Goal: Information Seeking & Learning: Find specific fact

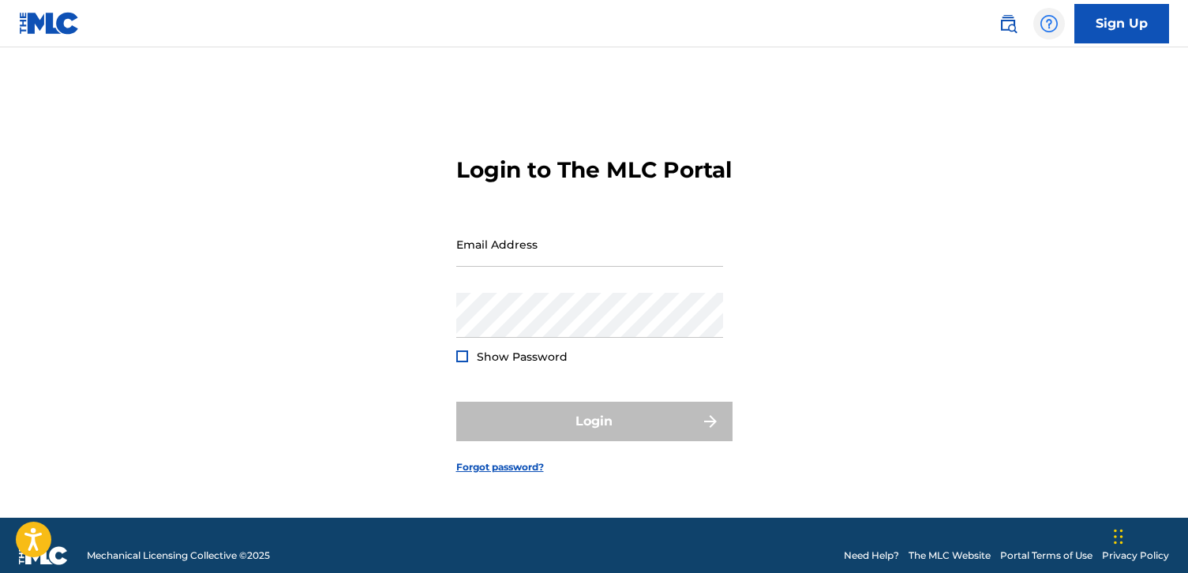
click at [1046, 19] on img at bounding box center [1048, 23] width 19 height 19
click at [543, 73] on main "Login to The MLC Portal Email Address Password Show Password Login Forgot passw…" at bounding box center [594, 282] width 1188 height 470
click at [37, 24] on img at bounding box center [49, 23] width 61 height 23
click at [52, 28] on img at bounding box center [49, 23] width 61 height 23
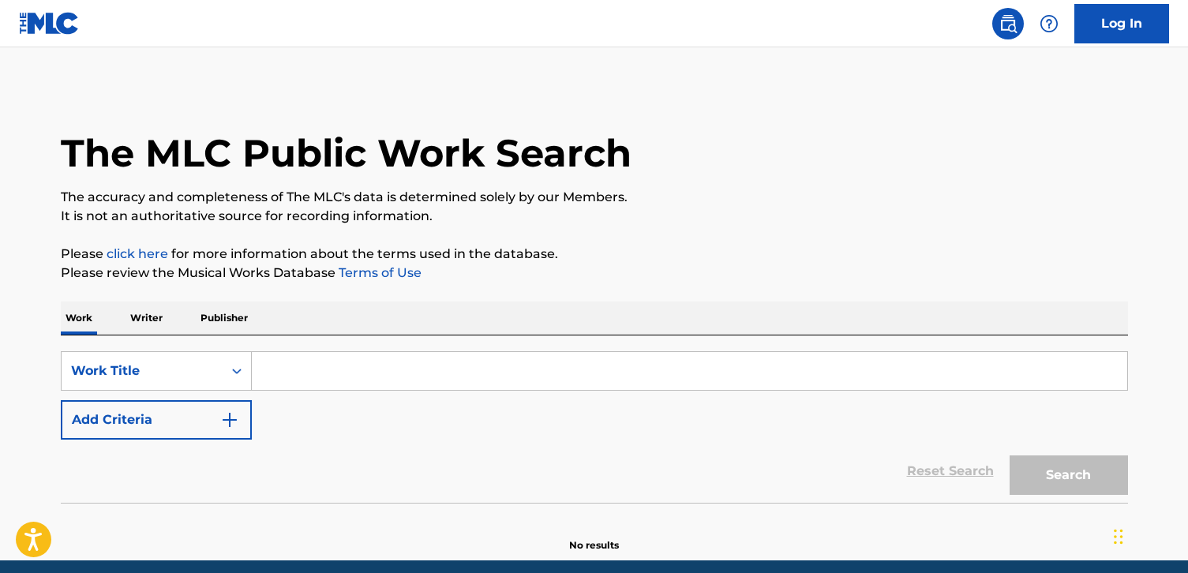
click at [289, 374] on input "Search Form" at bounding box center [689, 371] width 875 height 38
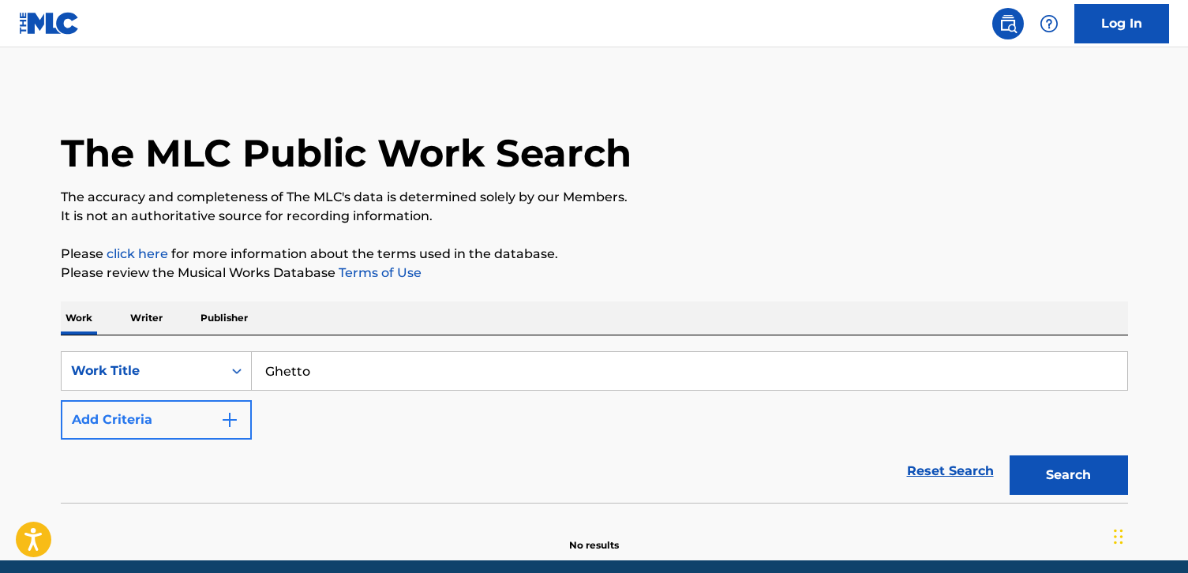
type input "Ghetto"
click at [168, 429] on button "Add Criteria" at bounding box center [156, 419] width 191 height 39
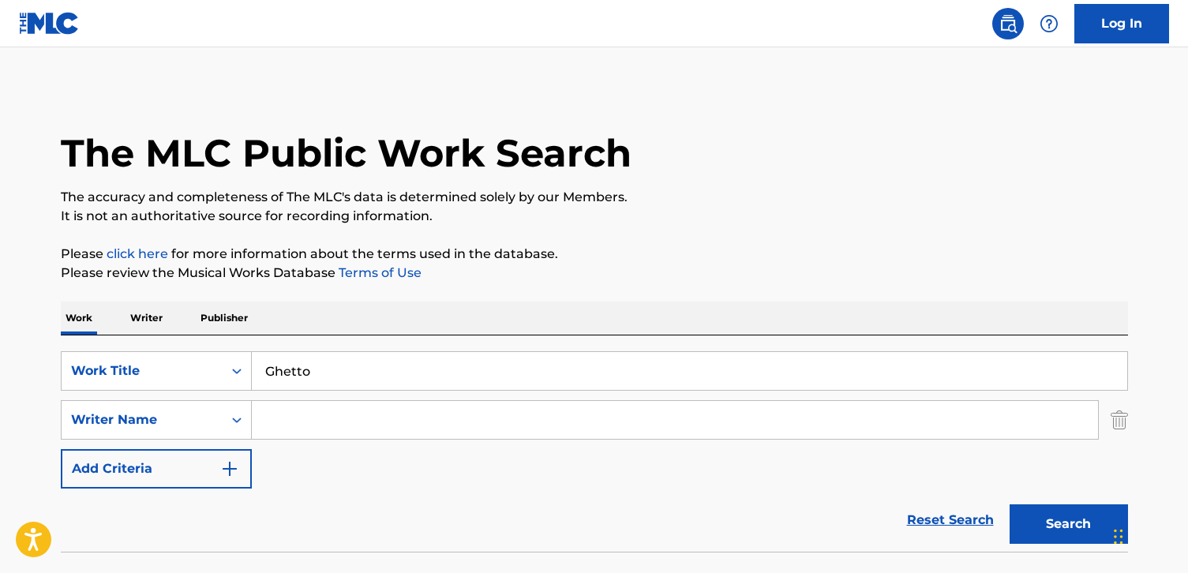
click at [325, 429] on input "Search Form" at bounding box center [675, 420] width 846 height 38
drag, startPoint x: 372, startPoint y: 424, endPoint x: 131, endPoint y: 414, distance: 240.9
click at [129, 416] on div "SearchWithCriteria6798bcb0-9914-41c9-a08e-32bbb931747c Writer Name Andrew Thomas" at bounding box center [594, 419] width 1067 height 39
type input "Hathaway"
click at [1050, 519] on button "Search" at bounding box center [1068, 523] width 118 height 39
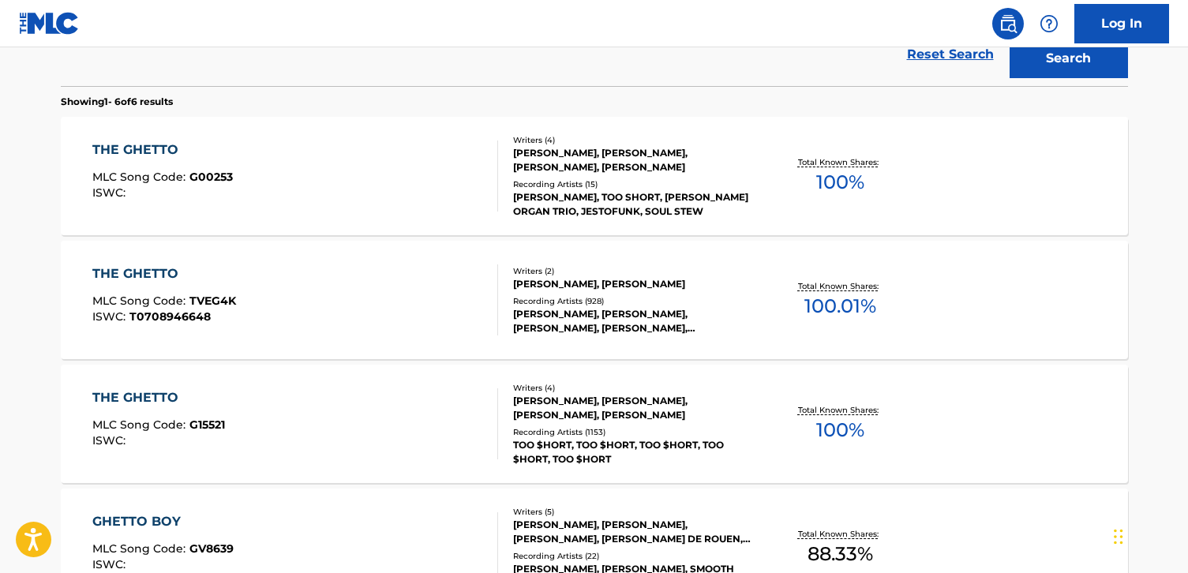
scroll to position [488, 0]
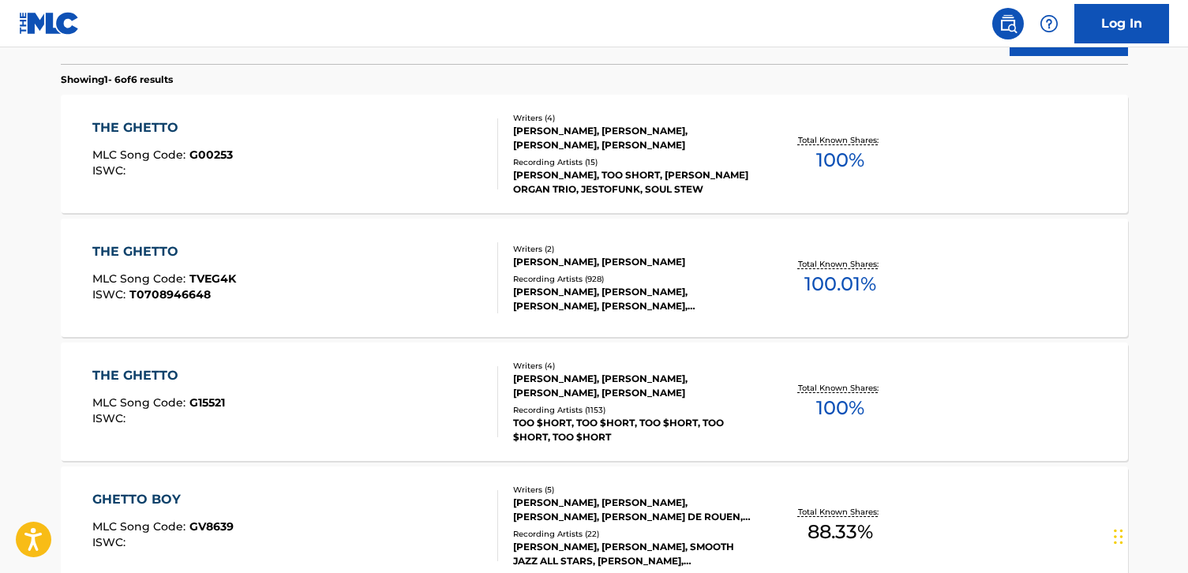
click at [565, 270] on div "Writers ( 2 ) LEE HUTSON SR., DONNY HATHAWAY Recording Artists ( 928 ) DONNY HA…" at bounding box center [624, 278] width 253 height 70
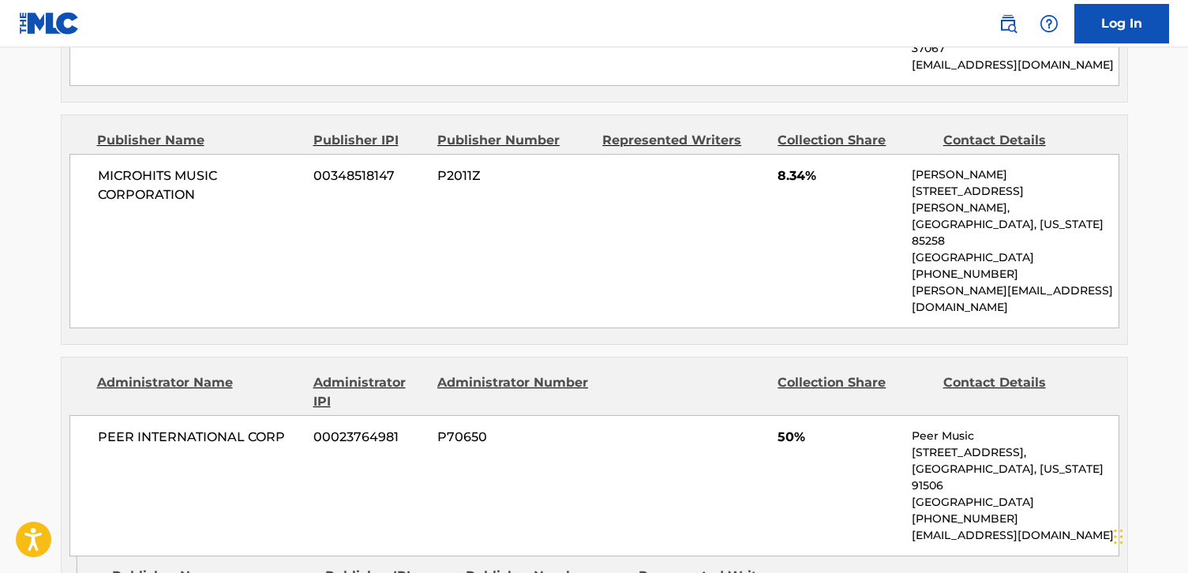
scroll to position [956, 0]
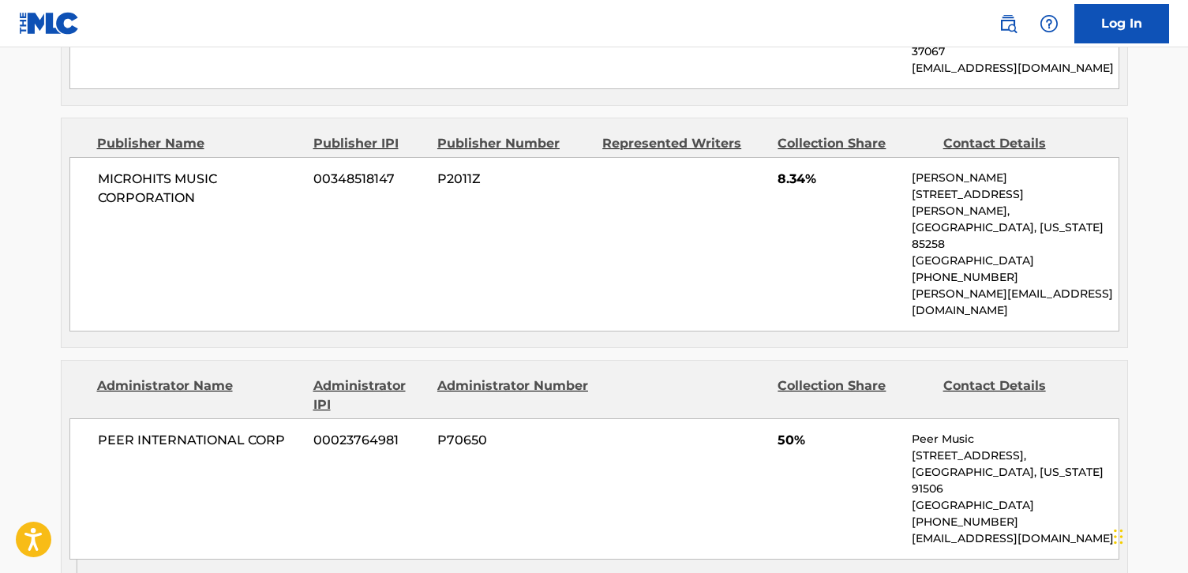
drag, startPoint x: 230, startPoint y: 530, endPoint x: 95, endPoint y: 526, distance: 135.8
copy span "DON-POW MUSIC"
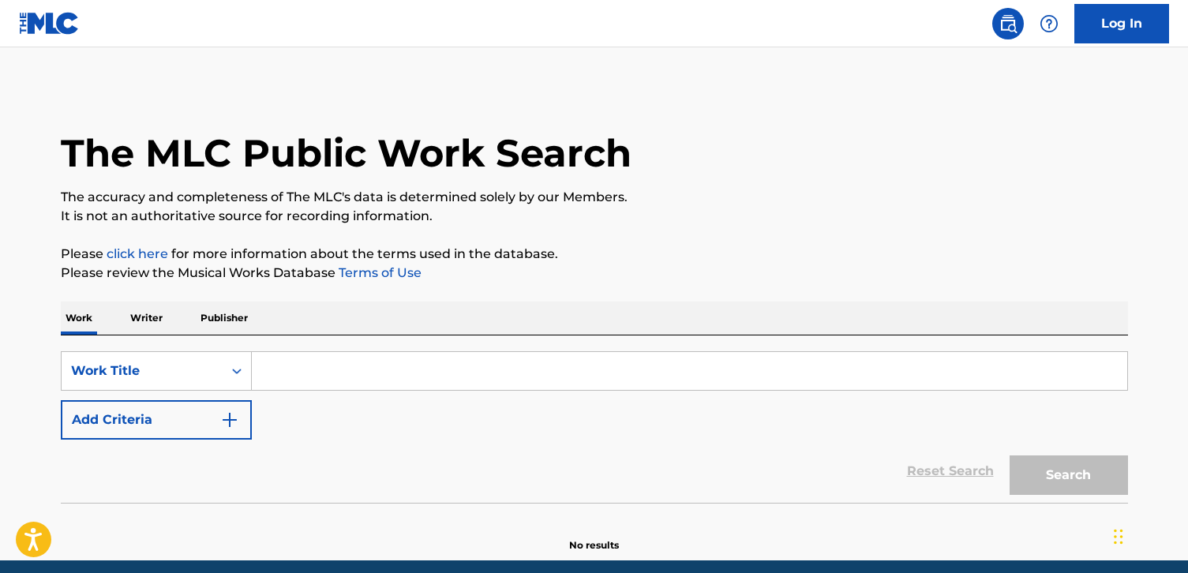
click at [361, 365] on input "Search Form" at bounding box center [689, 371] width 875 height 38
type input "Ghetto"
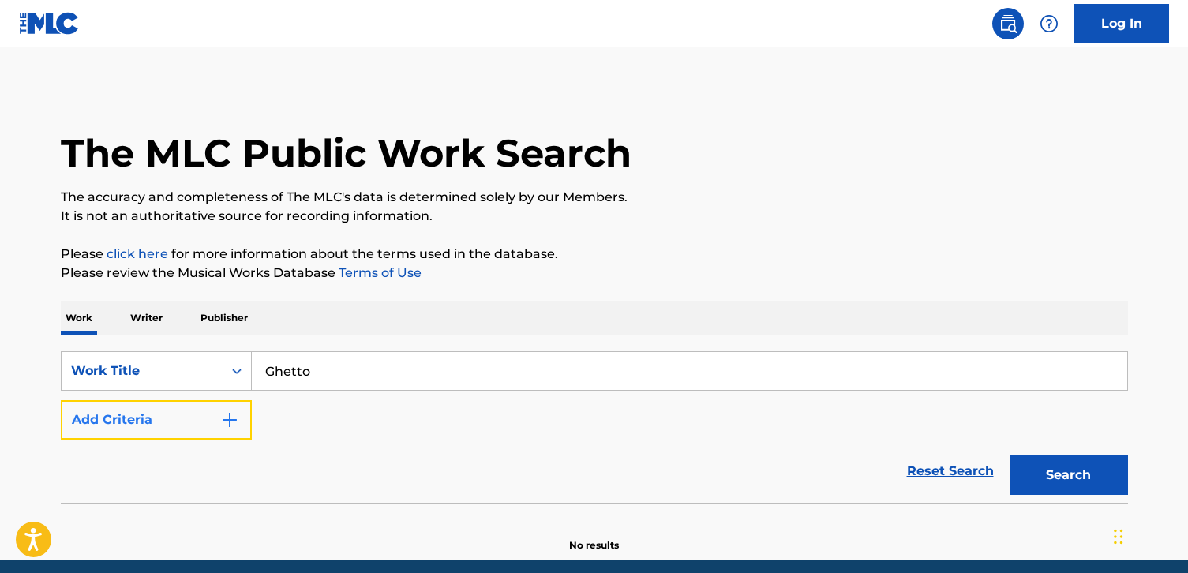
click at [177, 419] on button "Add Criteria" at bounding box center [156, 419] width 191 height 39
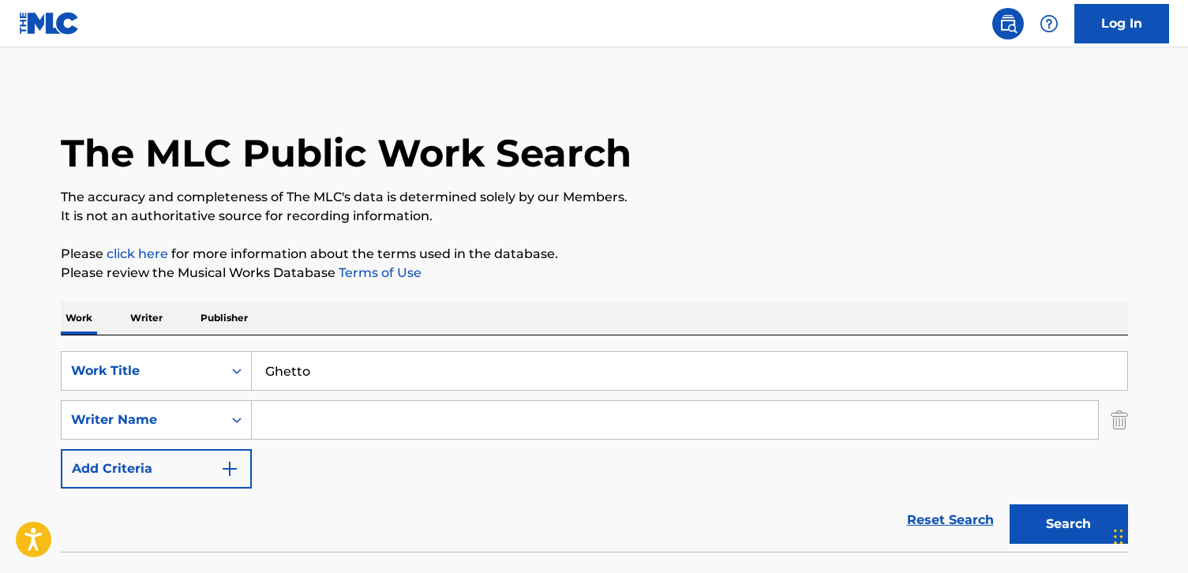
click at [284, 413] on input "Search Form" at bounding box center [675, 420] width 846 height 38
type input "Hathaway"
click at [1041, 518] on button "Search" at bounding box center [1068, 523] width 118 height 39
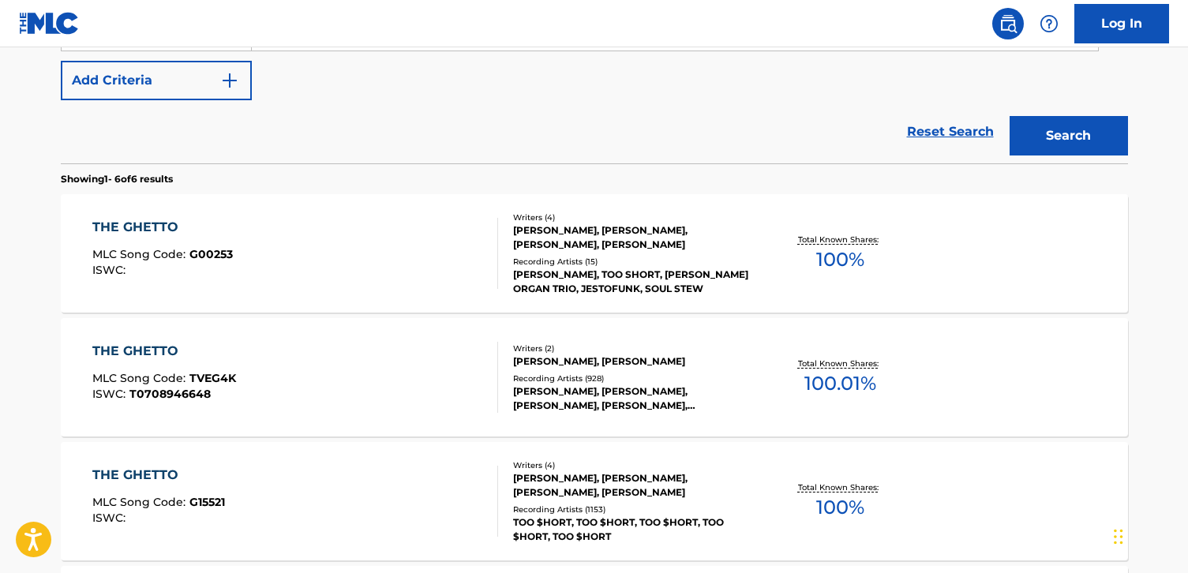
scroll to position [483, 0]
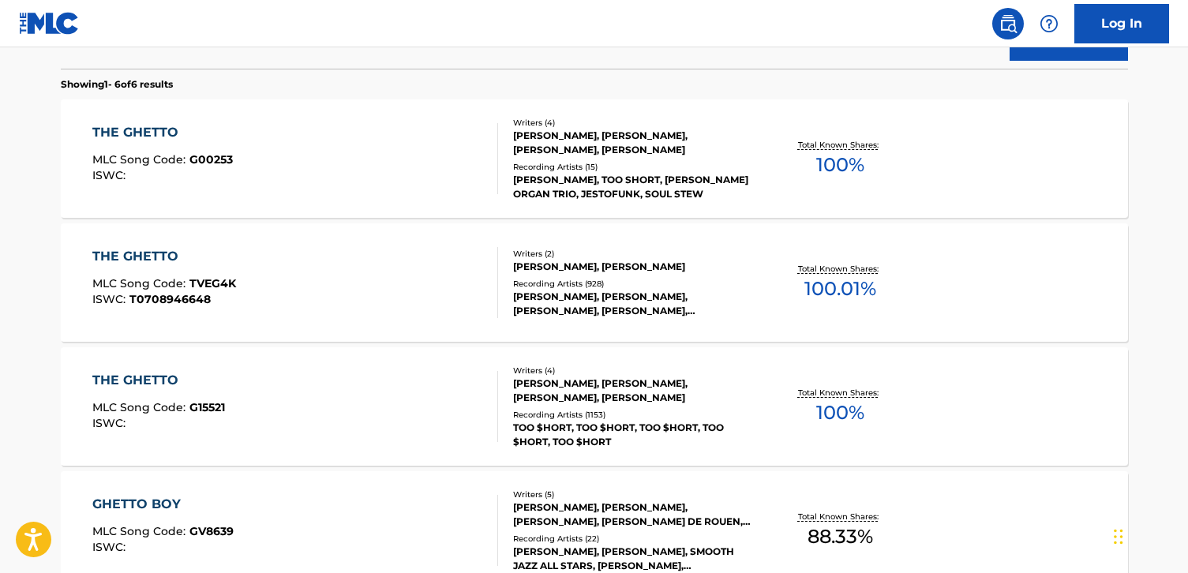
click at [613, 292] on div "DONNY HATHAWAY, DONNY HATHAWAY, DONNY HATHAWAY, LIL DURK, GEORGE BENSON" at bounding box center [632, 304] width 238 height 28
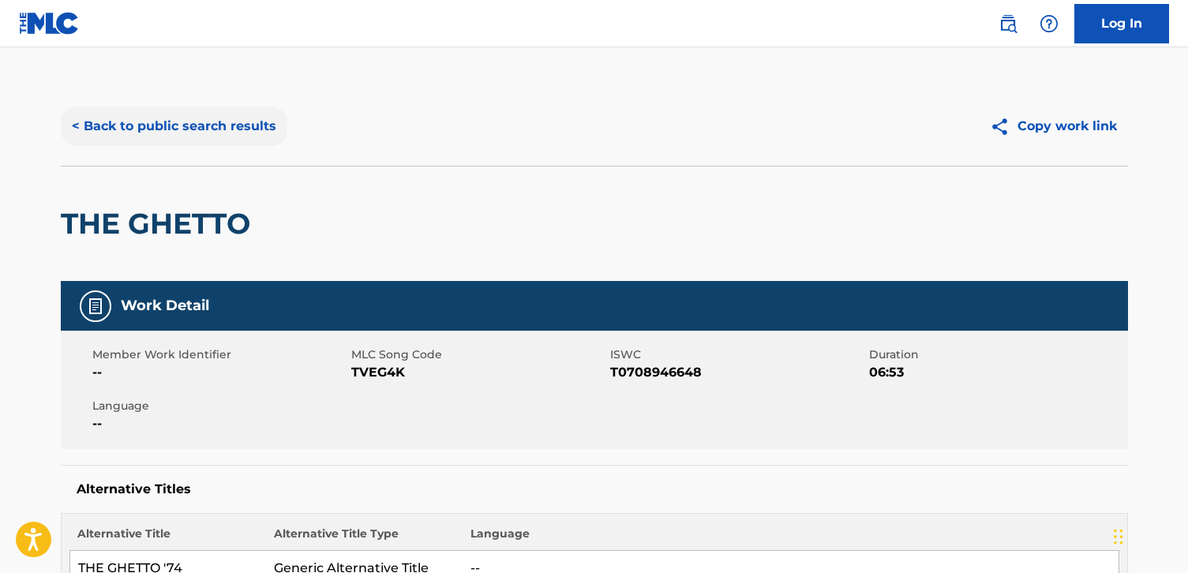
click at [231, 122] on button "< Back to public search results" at bounding box center [174, 126] width 227 height 39
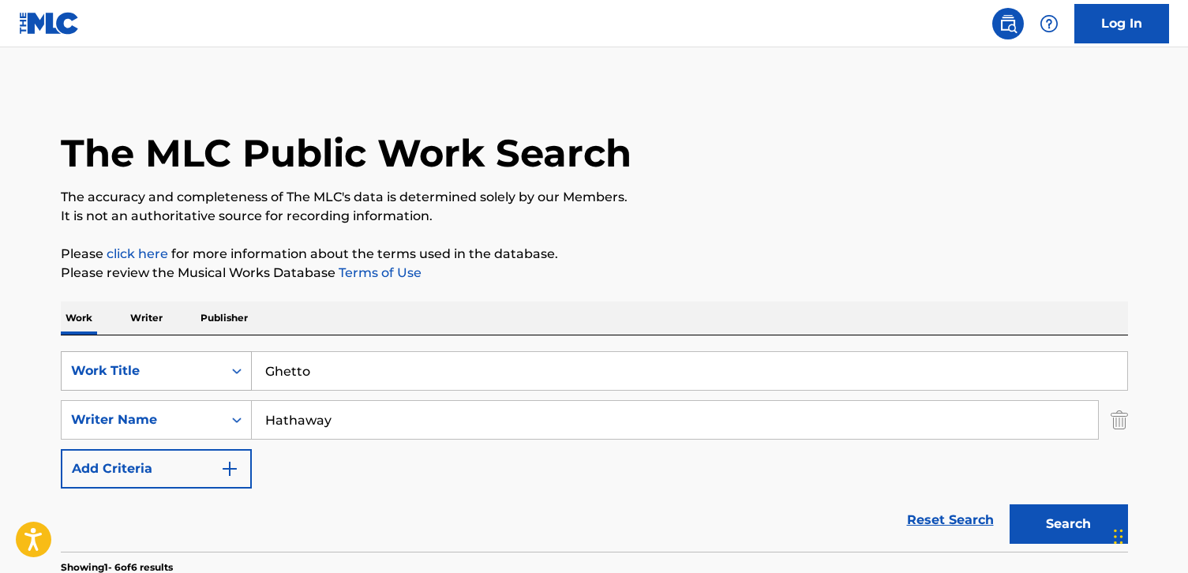
drag, startPoint x: 331, startPoint y: 379, endPoint x: 199, endPoint y: 369, distance: 133.0
click at [199, 369] on div "SearchWithCriteria2fd85c63-8fc5-44bd-b123-2d733738c4d8 Work Title Ghetto" at bounding box center [594, 370] width 1067 height 39
type input "Dead End Street"
drag, startPoint x: 341, startPoint y: 424, endPoint x: 265, endPoint y: 424, distance: 75.8
click at [265, 424] on input "Hathaway" at bounding box center [675, 420] width 846 height 38
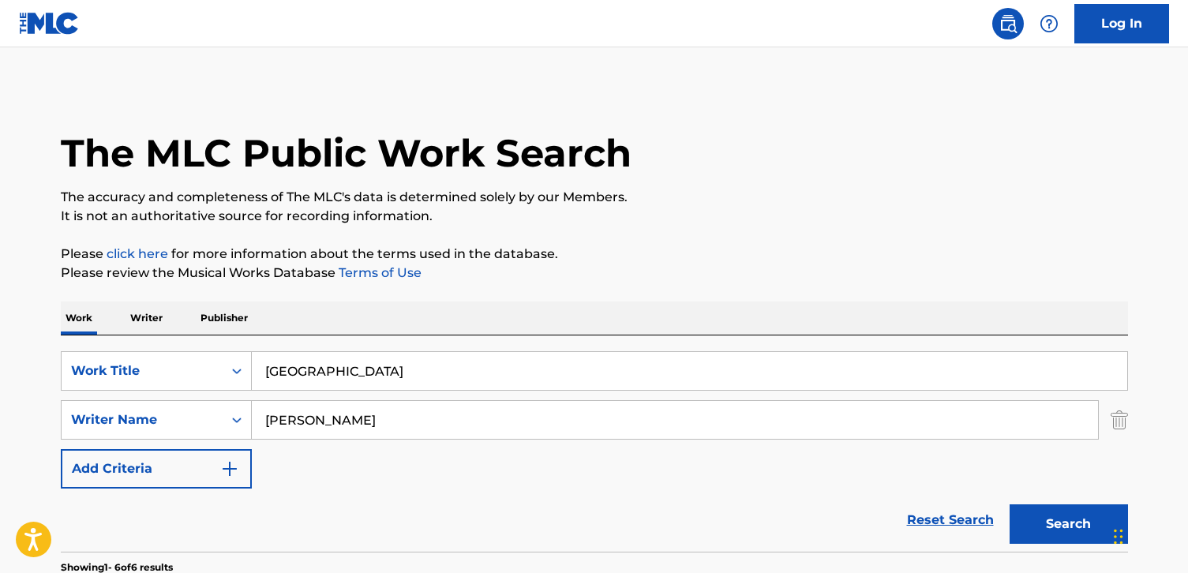
type input "Axelrod"
click at [1009, 504] on button "Search" at bounding box center [1068, 523] width 118 height 39
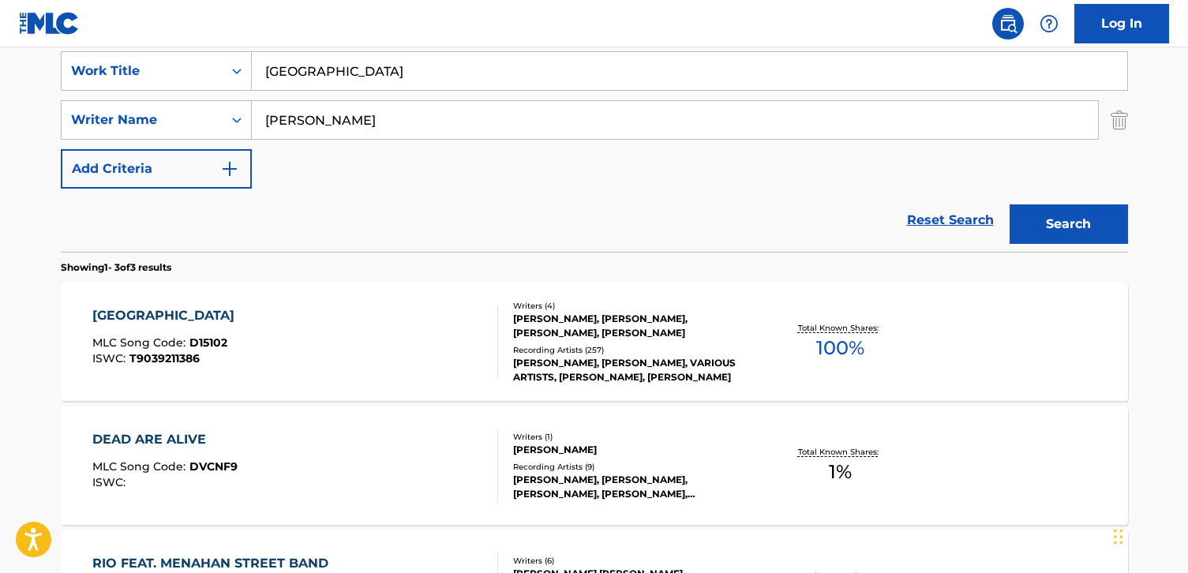
scroll to position [453, 0]
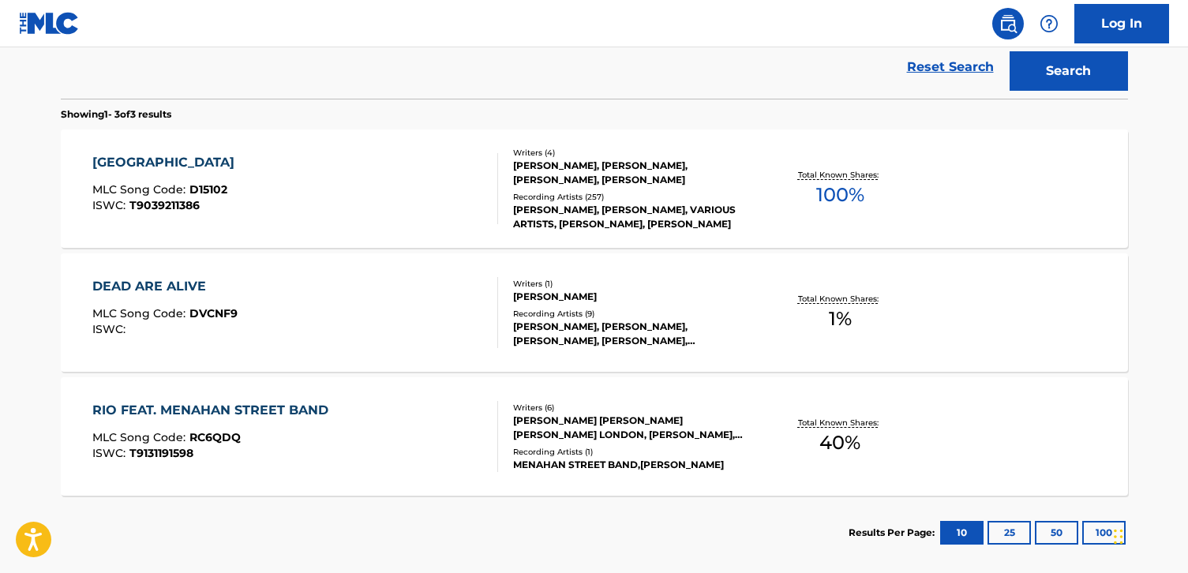
click at [523, 204] on div "LOU RAWLS, LOU RAWLS, VARIOUS ARTISTS, LOU RAWLS, LOU RAWLS" at bounding box center [632, 217] width 238 height 28
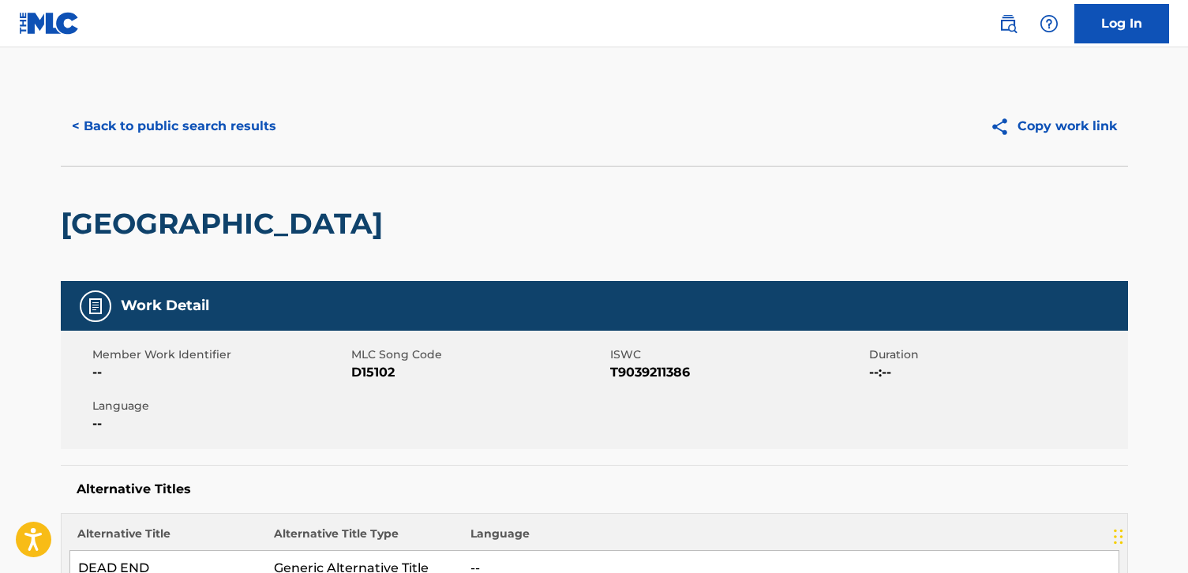
click at [464, 92] on div "< Back to public search results Copy work link" at bounding box center [594, 126] width 1067 height 79
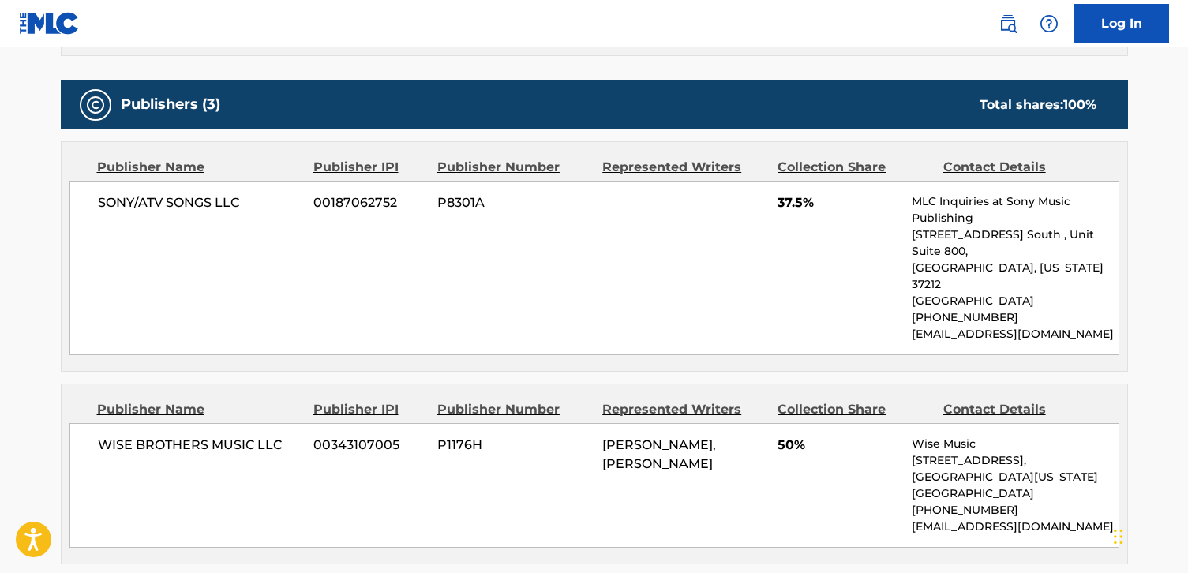
scroll to position [953, 0]
